Goal: Find specific page/section: Find specific page/section

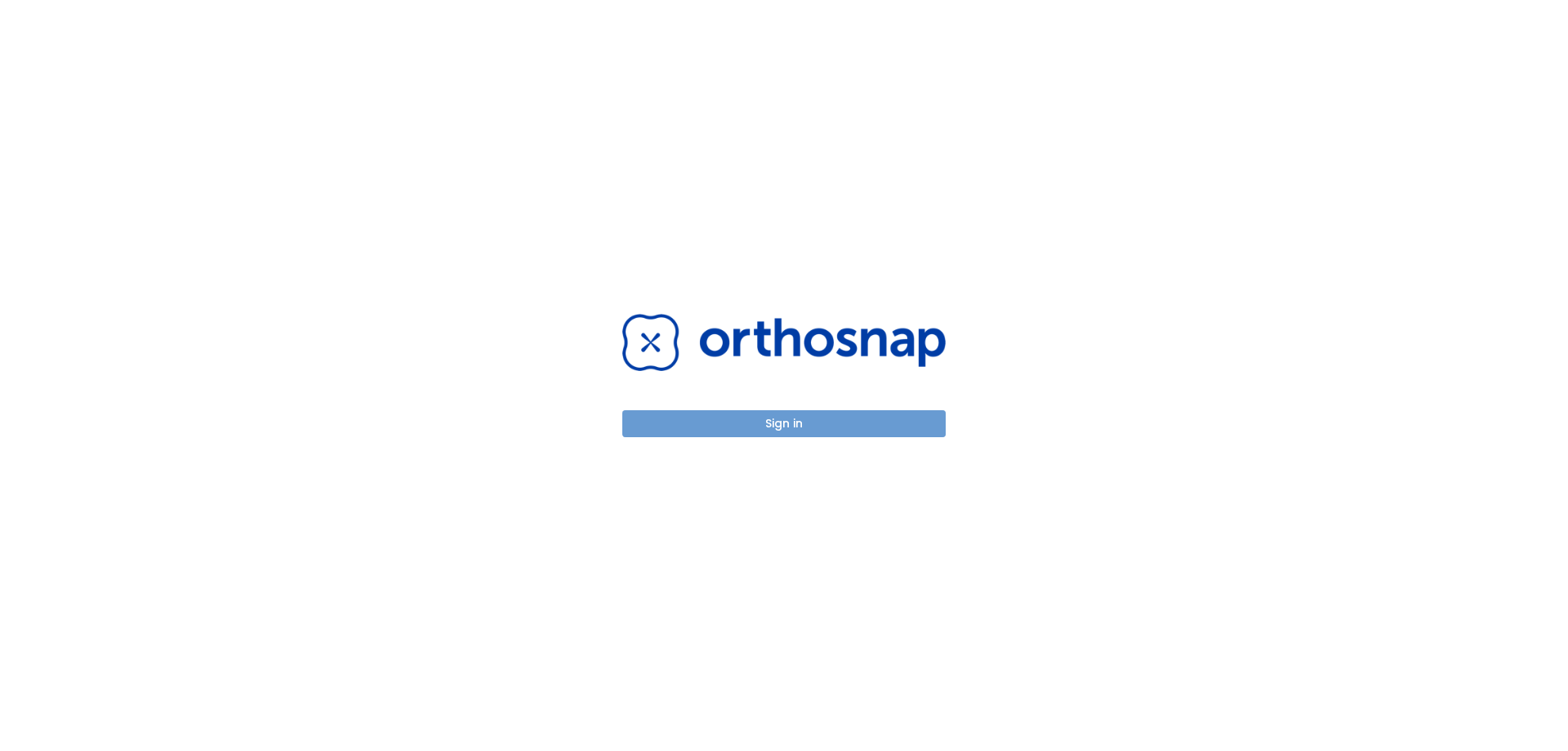
click at [770, 429] on button "Sign in" at bounding box center [784, 423] width 323 height 27
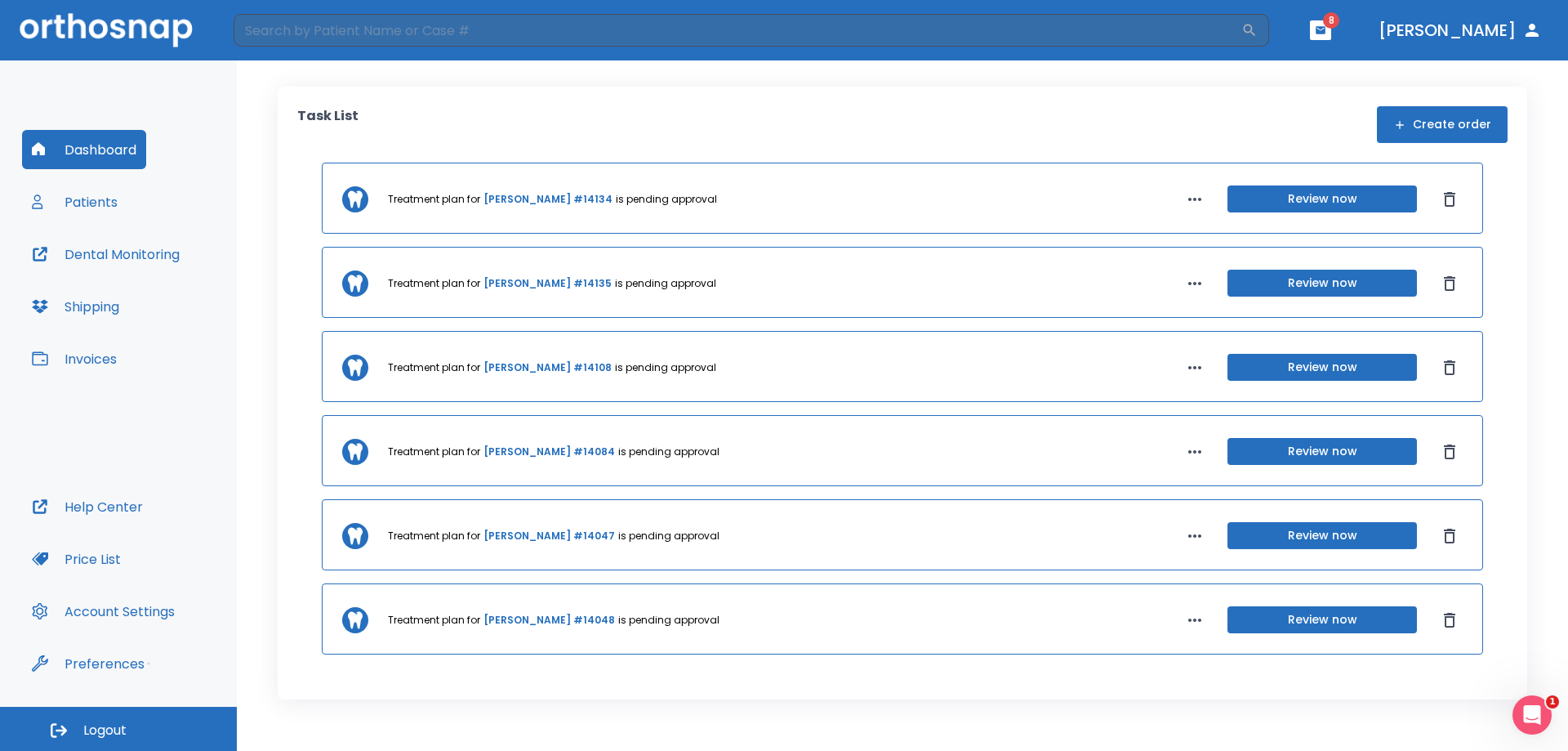
click at [74, 191] on button "Patients" at bounding box center [74, 202] width 106 height 39
